Goal: Information Seeking & Learning: Compare options

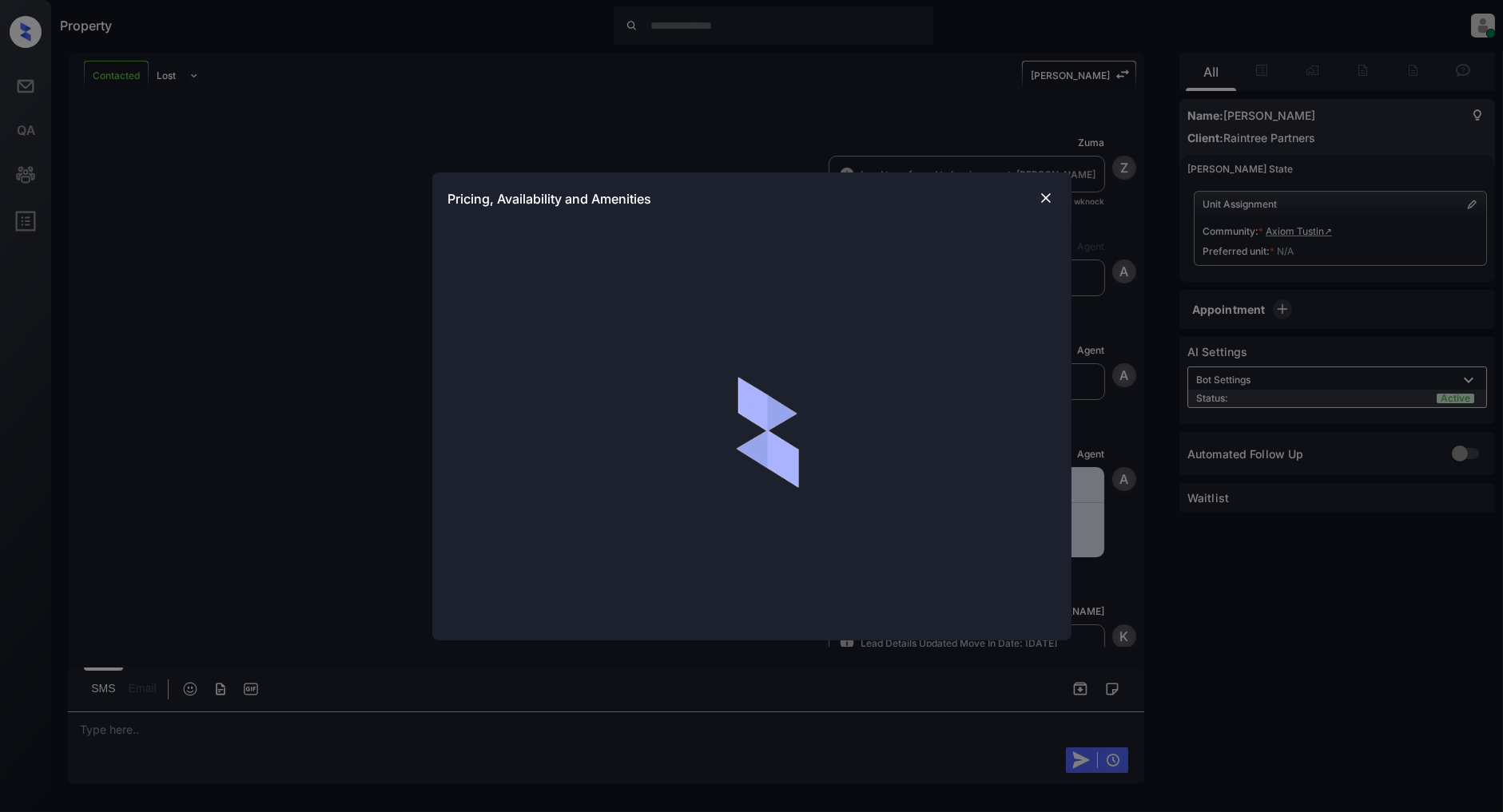
scroll to position [1138, 0]
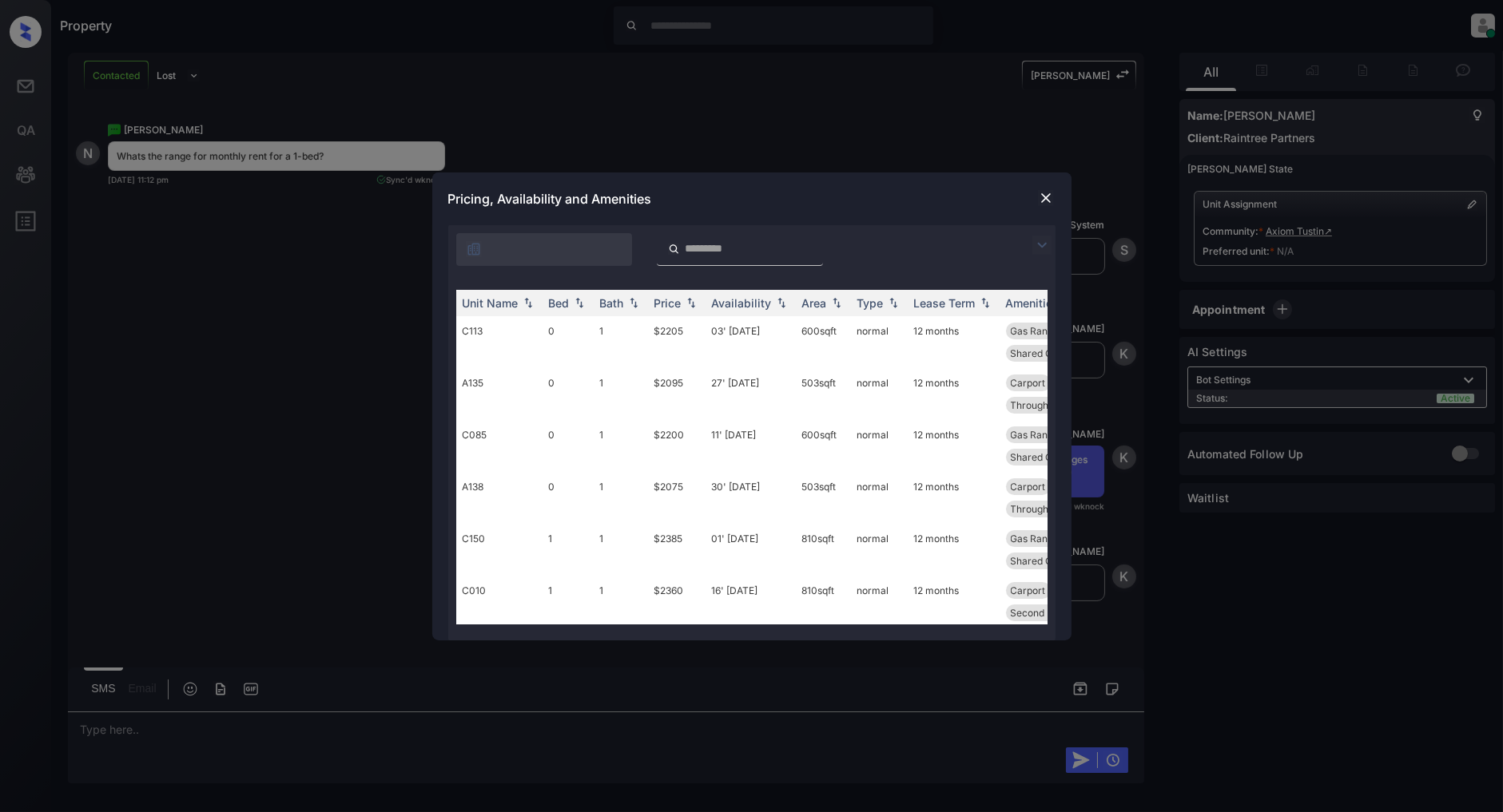
click at [1041, 243] on img at bounding box center [1042, 245] width 20 height 20
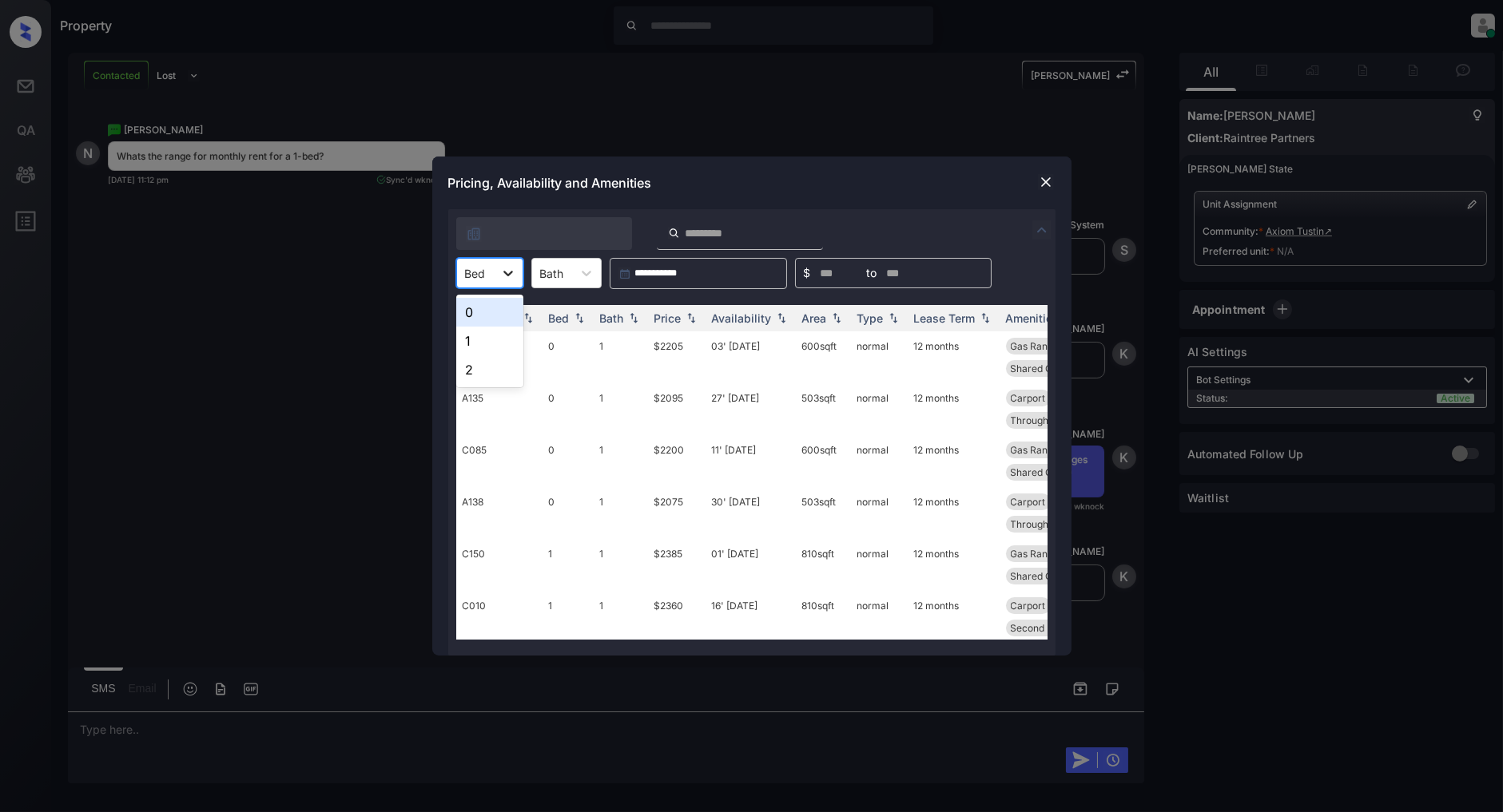
click at [495, 267] on div at bounding box center [508, 273] width 28 height 28
click at [474, 343] on div "1" at bounding box center [490, 341] width 67 height 28
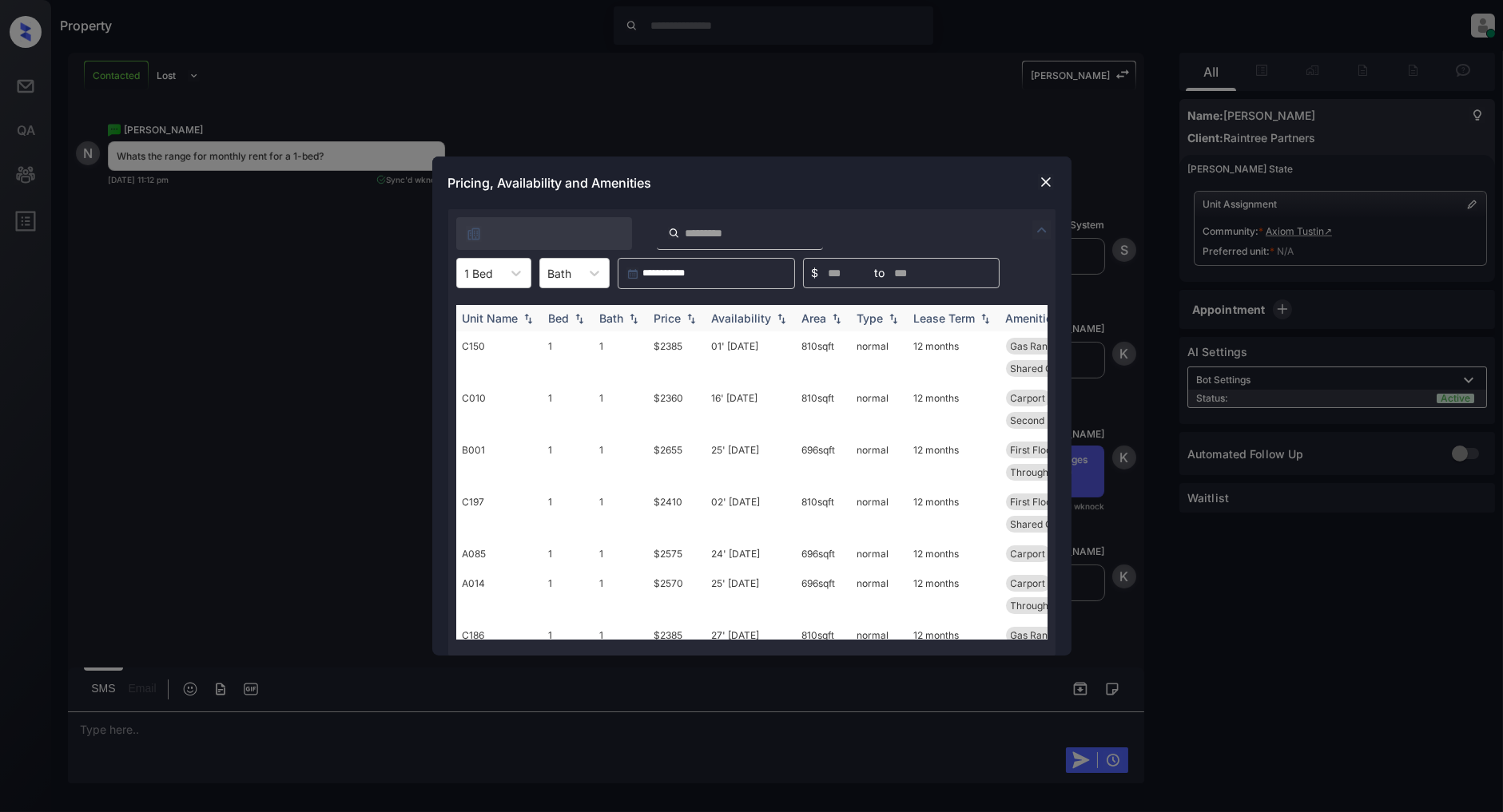
click at [697, 315] on img at bounding box center [691, 319] width 16 height 12
drag, startPoint x: 680, startPoint y: 346, endPoint x: 643, endPoint y: 346, distance: 37.0
click at [643, 346] on tr "C010 1 1 $2360 16' [DATE] 810 sqft normal 12 months Carport Gas Range Patio or …" at bounding box center [874, 357] width 835 height 51
drag, startPoint x: 304, startPoint y: 365, endPoint x: 370, endPoint y: 366, distance: 66.0
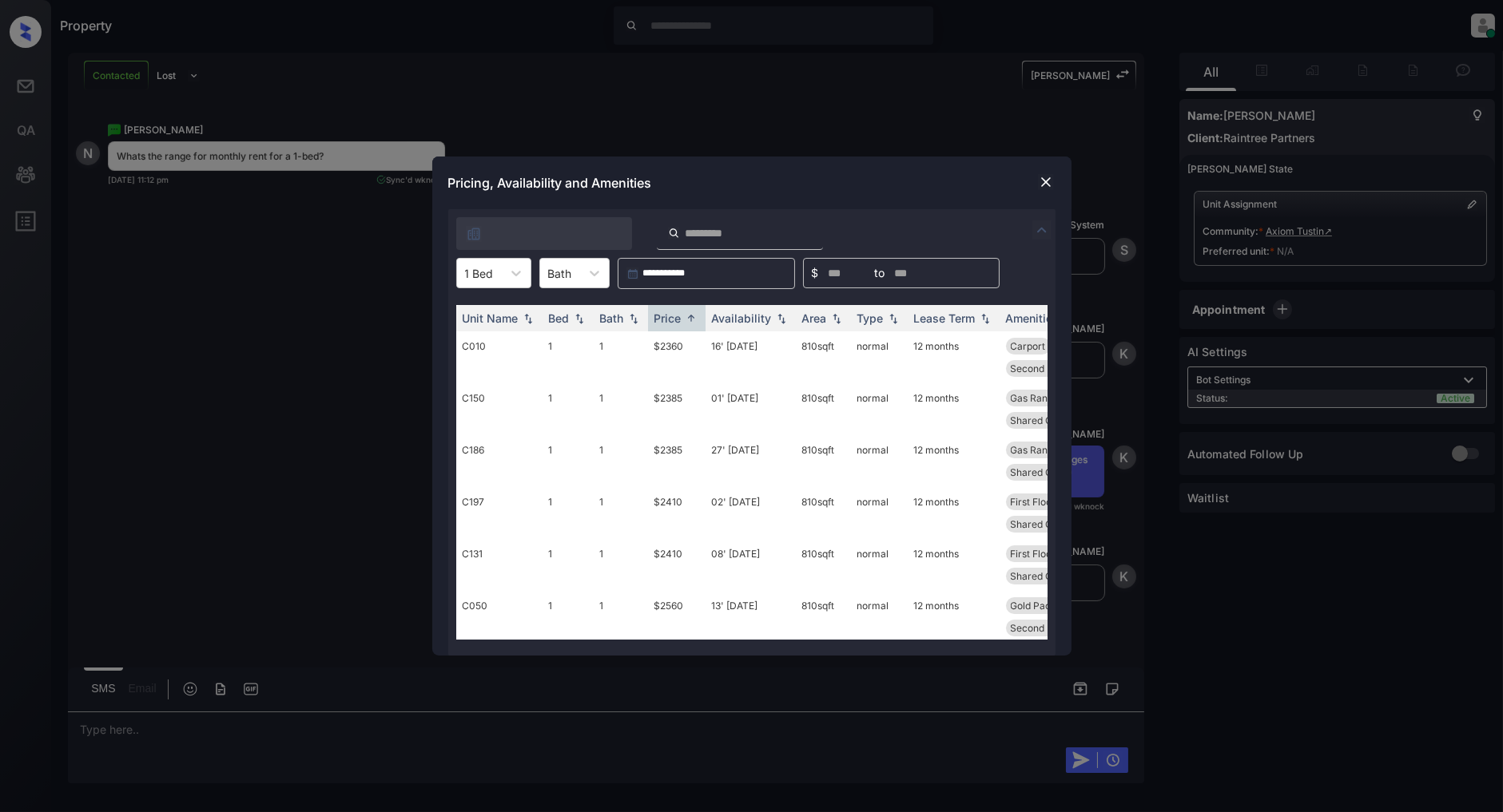
click at [304, 365] on div "**********" at bounding box center [751, 406] width 1503 height 812
drag, startPoint x: 689, startPoint y: 346, endPoint x: 651, endPoint y: 346, distance: 38.0
click at [651, 346] on td "$2360" at bounding box center [676, 357] width 58 height 51
copy td "$2360"
click at [696, 320] on img at bounding box center [691, 318] width 16 height 12
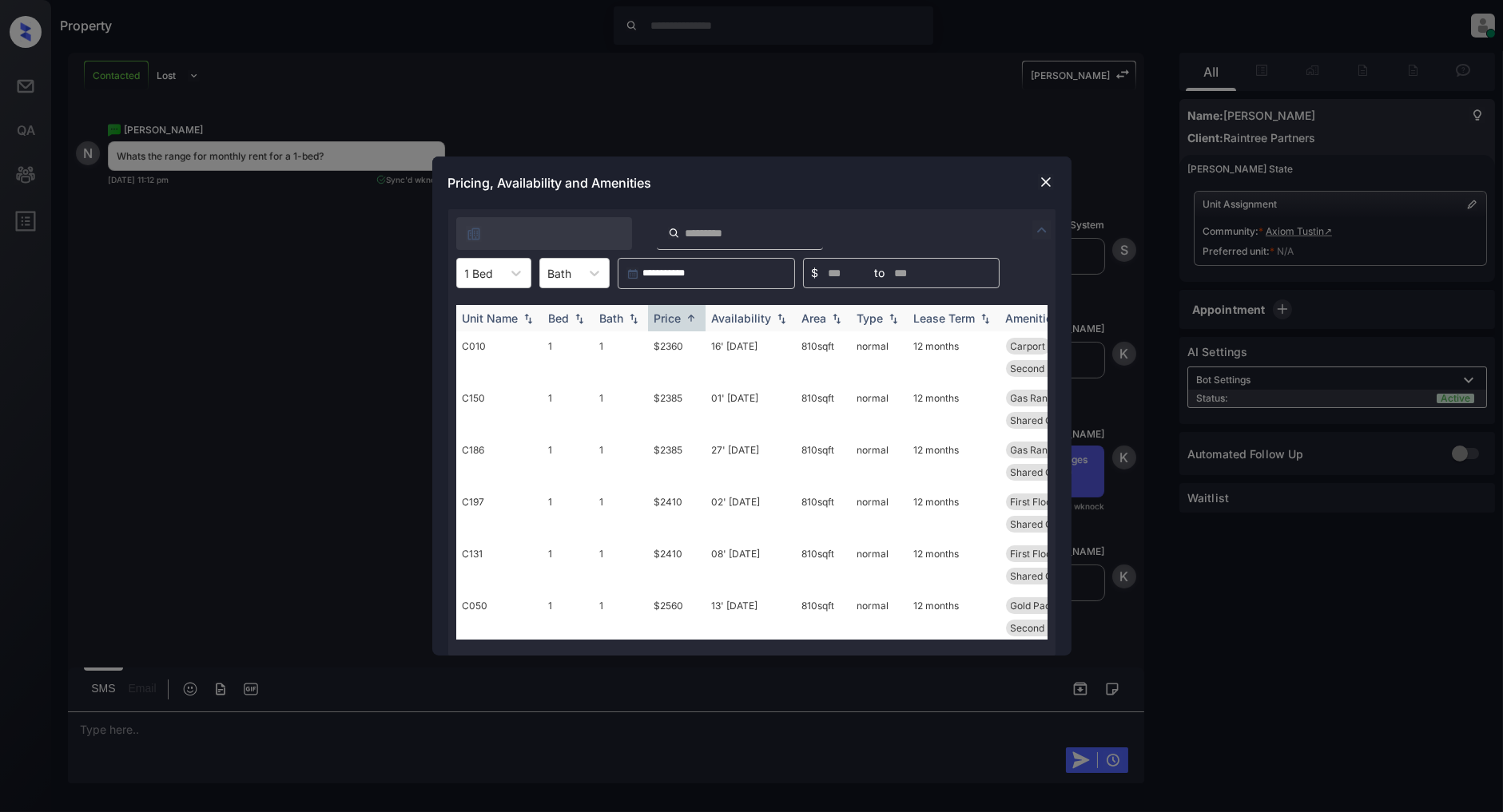
click at [696, 320] on img at bounding box center [691, 318] width 16 height 12
drag, startPoint x: 693, startPoint y: 345, endPoint x: 631, endPoint y: 346, distance: 62.0
click at [631, 346] on tr "A190 1 1 $2680 11' [DATE] 696 sqft normal 12 months Gold Package - ... Carport …" at bounding box center [874, 357] width 835 height 51
copy tr "$2680"
click at [1039, 185] on img at bounding box center [1046, 182] width 16 height 16
